Goal: Task Accomplishment & Management: Manage account settings

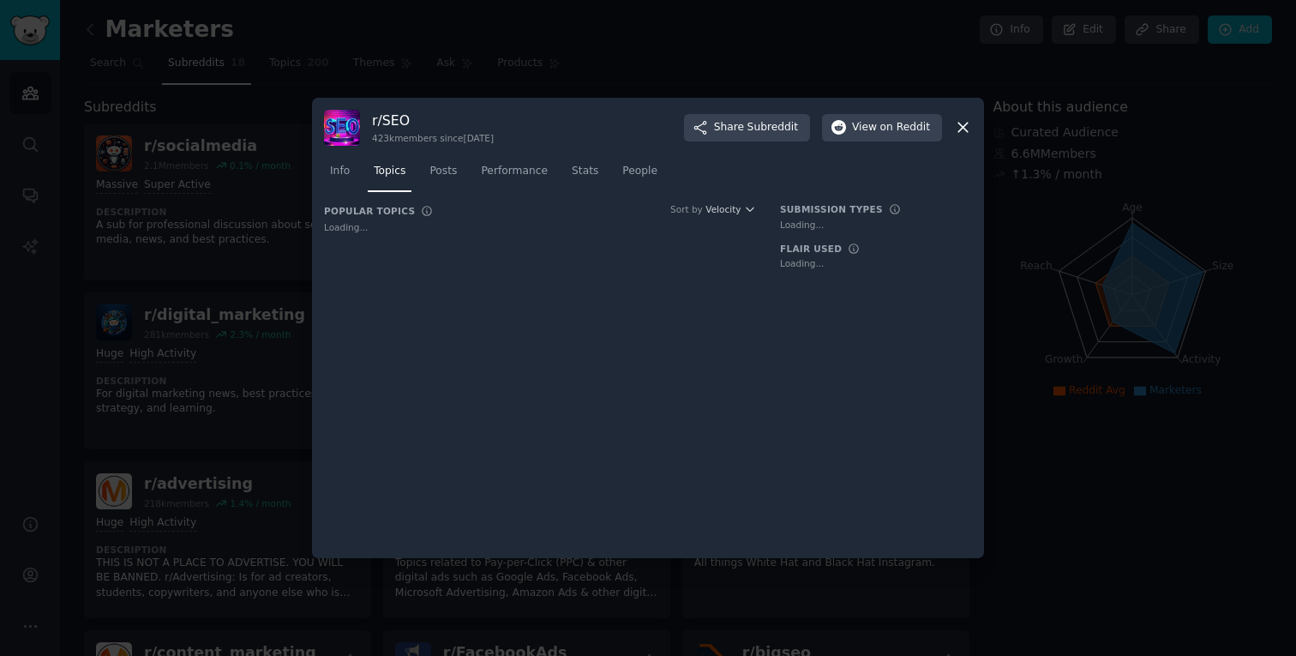
click at [957, 129] on icon at bounding box center [963, 127] width 18 height 18
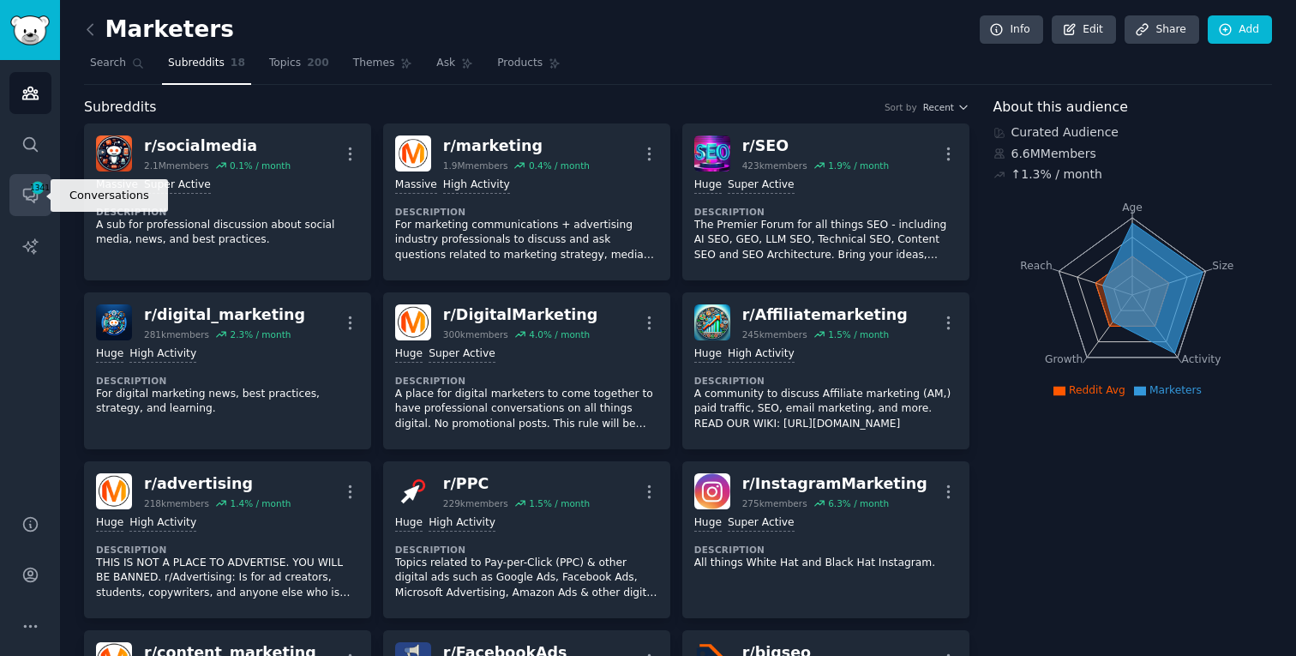
click at [22, 197] on icon "Sidebar" at bounding box center [30, 195] width 18 height 18
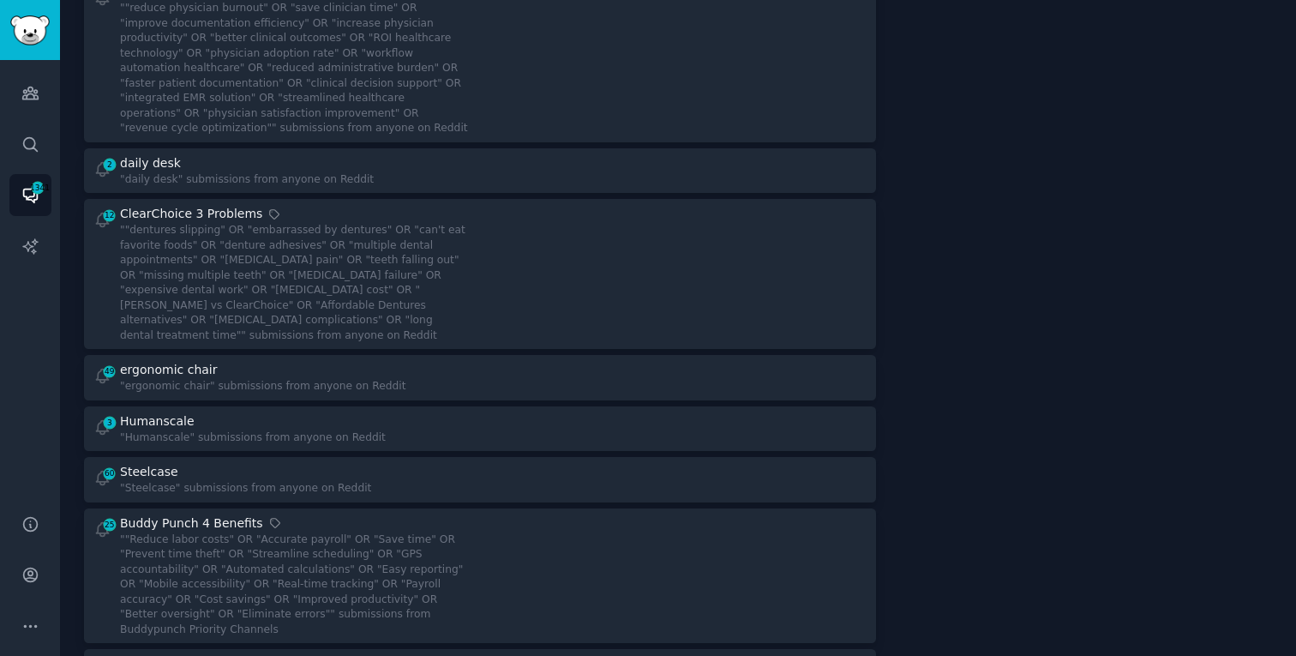
scroll to position [1075, 0]
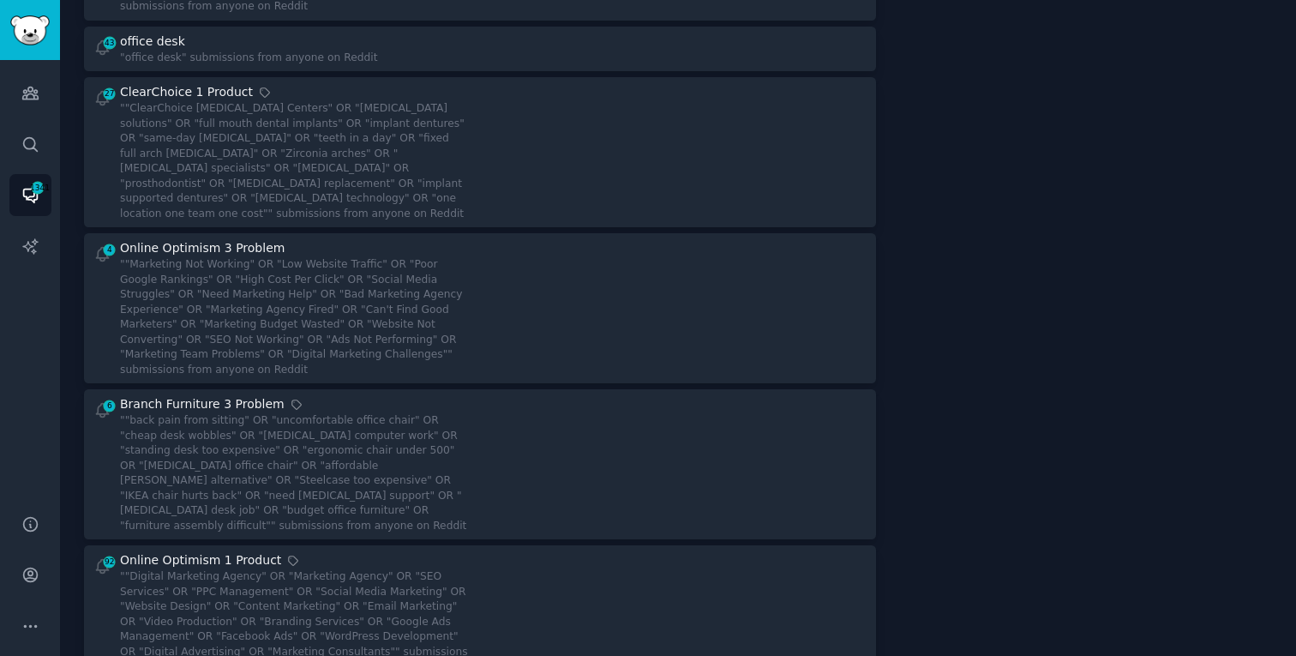
scroll to position [5778, 0]
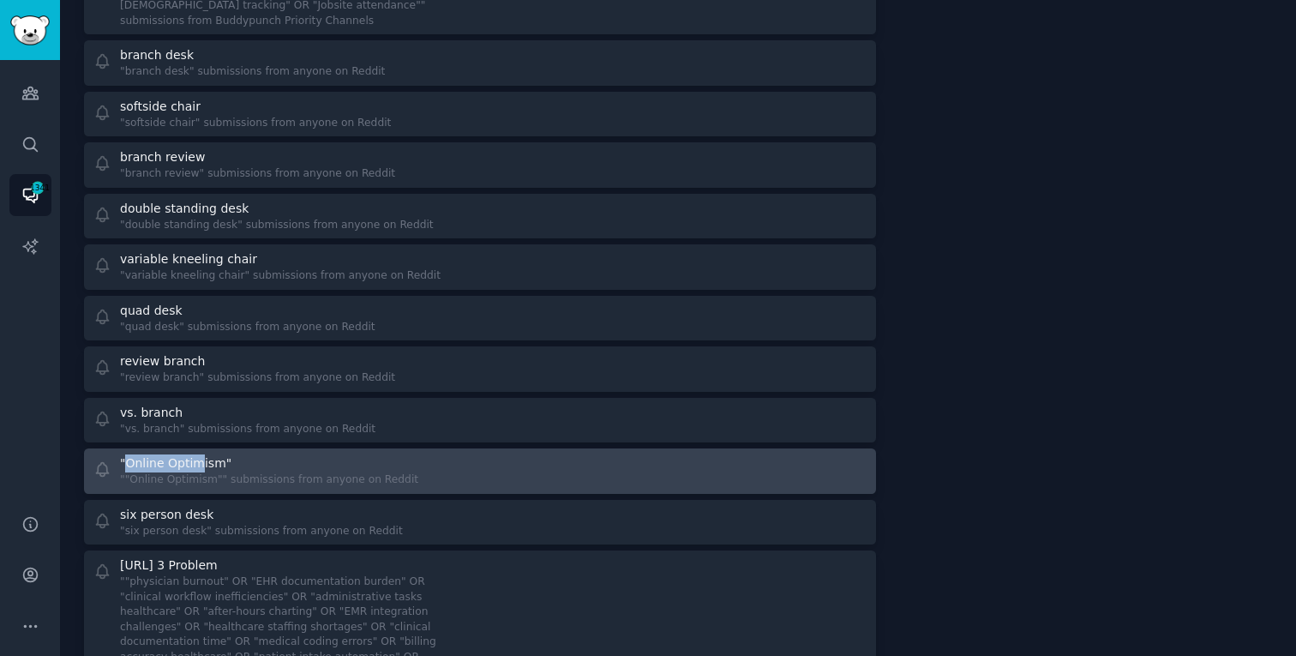
click at [337, 454] on div ""Online Optimism"" at bounding box center [269, 463] width 298 height 18
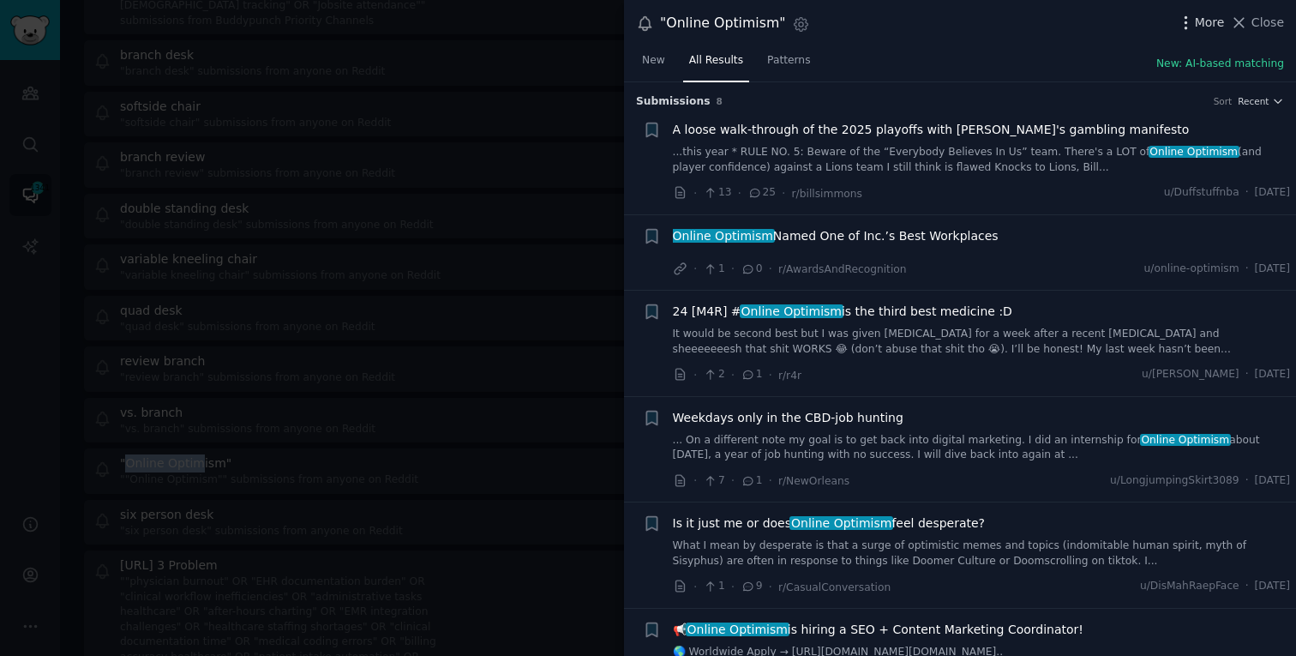
click at [1195, 25] on icon "button" at bounding box center [1186, 23] width 18 height 18
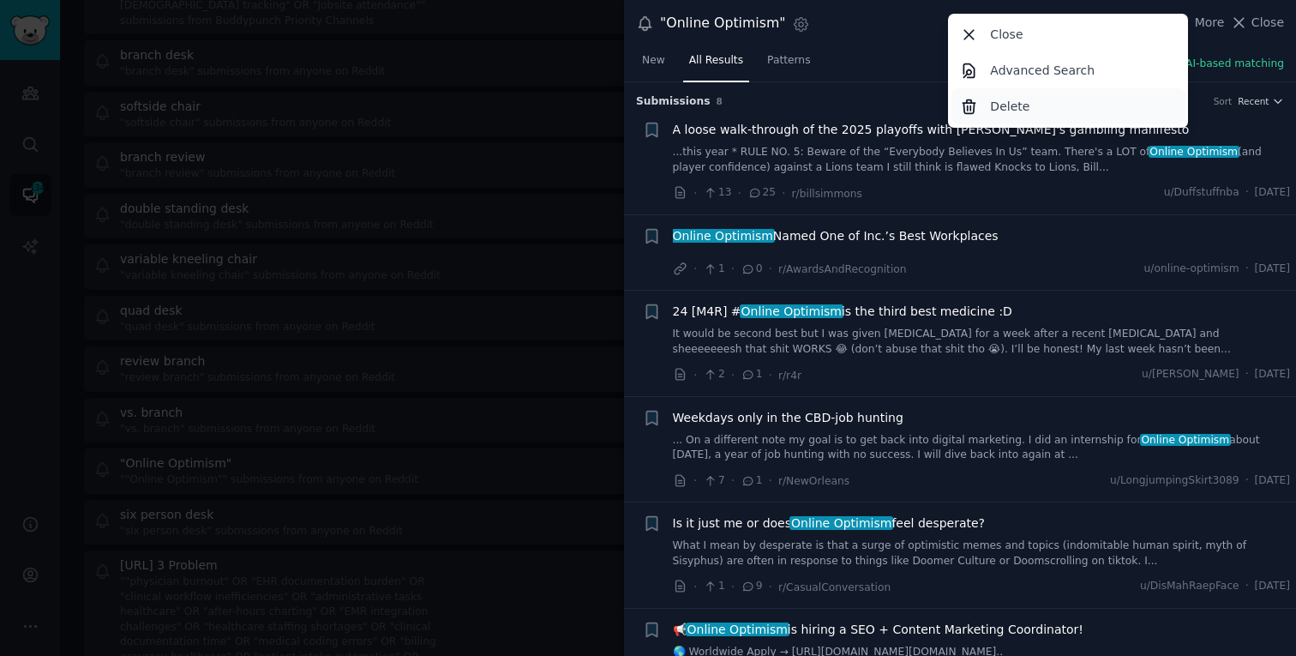
click at [997, 106] on p "Delete" at bounding box center [1009, 107] width 39 height 18
